Goal: Obtain resource: Download file/media

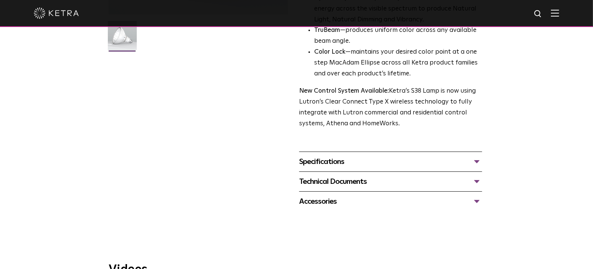
scroll to position [235, 0]
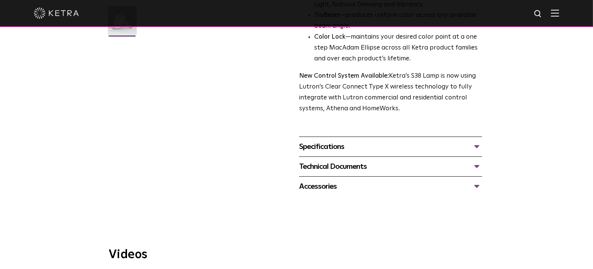
click at [423, 166] on div "Technical Documents" at bounding box center [390, 167] width 183 height 12
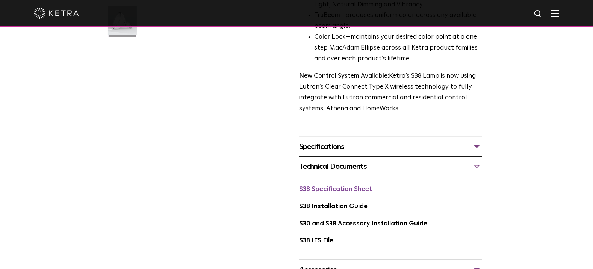
click at [357, 193] on link "S38 Specification Sheet" at bounding box center [335, 189] width 73 height 6
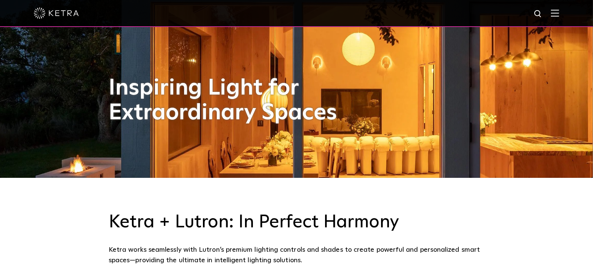
scroll to position [187, 0]
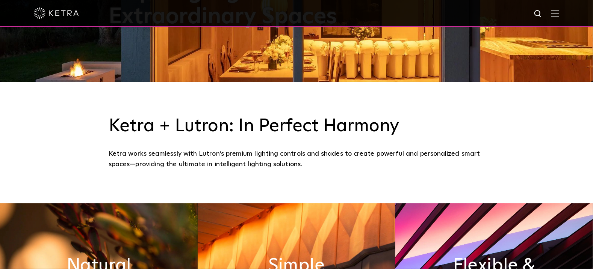
click at [559, 12] on img at bounding box center [555, 12] width 8 height 7
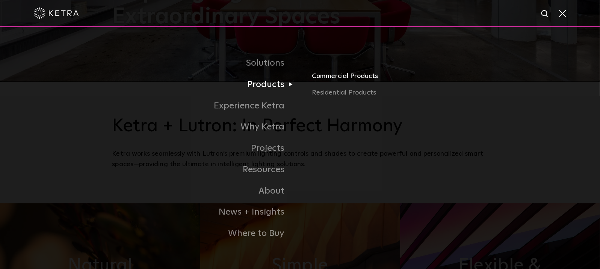
click at [363, 81] on link "Commercial Products" at bounding box center [400, 79] width 176 height 17
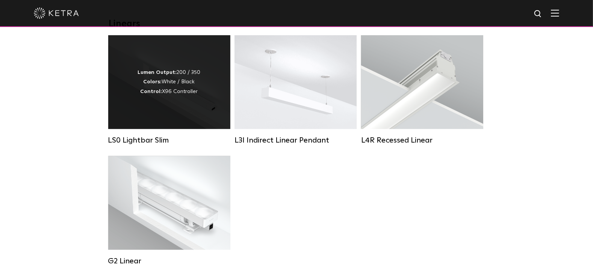
scroll to position [282, 0]
click at [152, 145] on div "LS0 Lightbar Slim" at bounding box center [169, 140] width 122 height 9
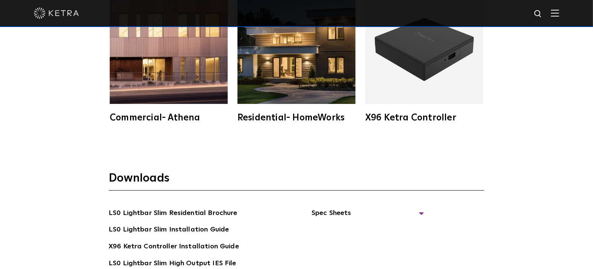
scroll to position [1315, 0]
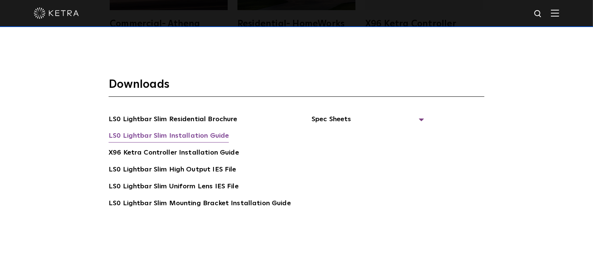
click at [193, 134] on link "LS0 Lightbar Slim Installation Guide" at bounding box center [169, 137] width 120 height 12
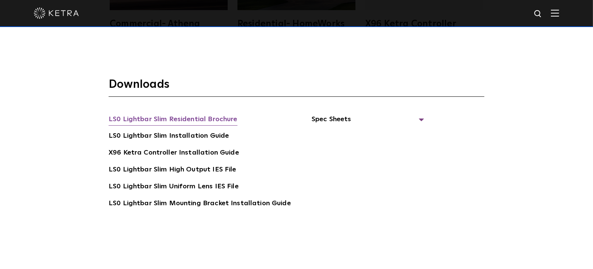
click at [154, 117] on link "LS0 Lightbar Slim Residential Brochure" at bounding box center [173, 120] width 129 height 12
click at [352, 114] on span "Spec Sheets" at bounding box center [367, 122] width 113 height 17
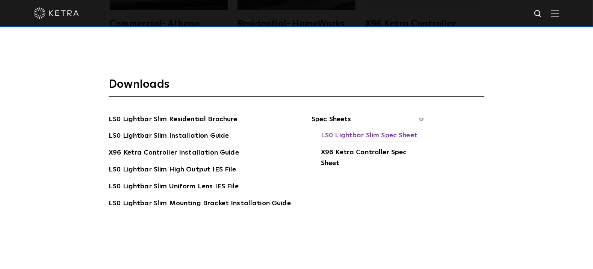
click at [349, 133] on link "LS0 Lightbar Slim Spec Sheet" at bounding box center [369, 136] width 97 height 12
